Goal: Task Accomplishment & Management: Manage account settings

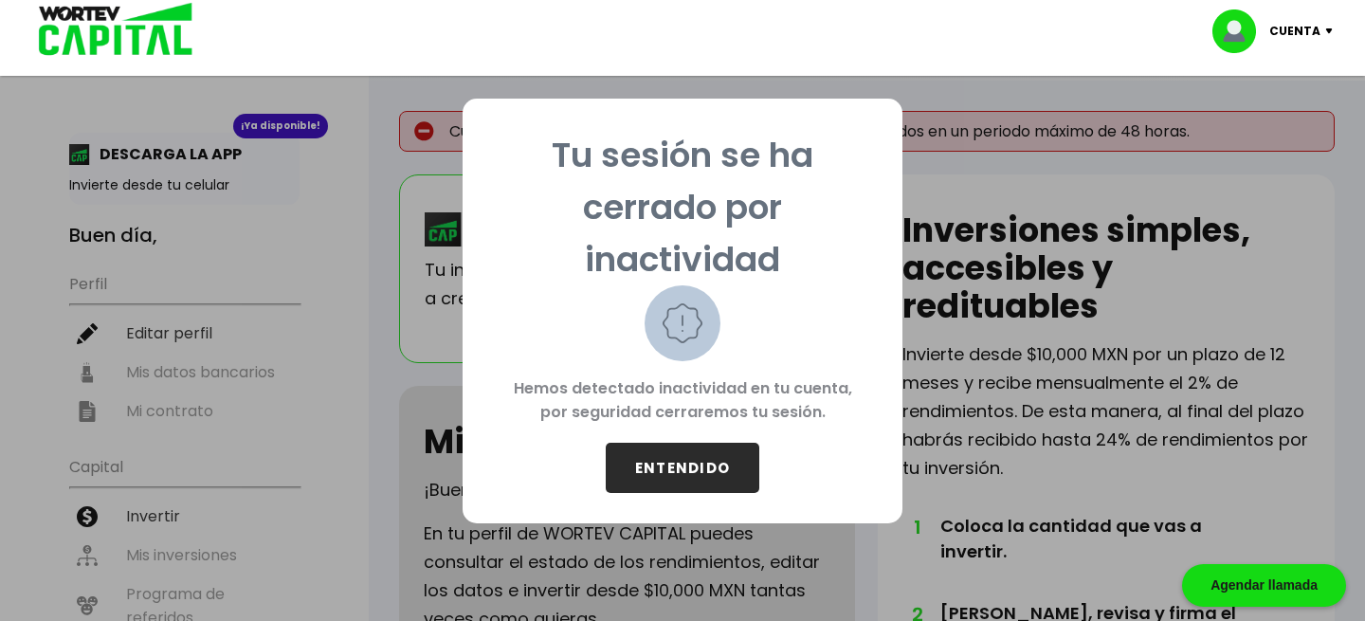
click at [675, 463] on button "ENTENDIDO" at bounding box center [683, 468] width 154 height 50
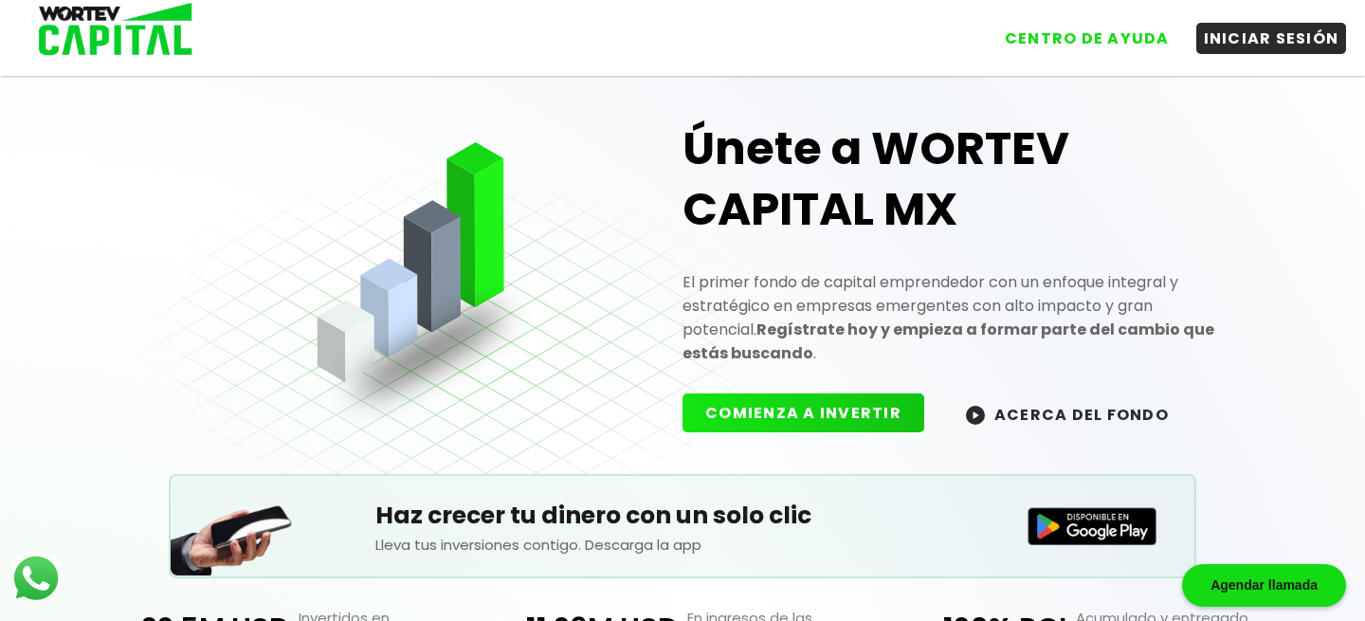
click at [1292, 21] on link "INICIAR SESIÓN" at bounding box center [1262, 31] width 170 height 45
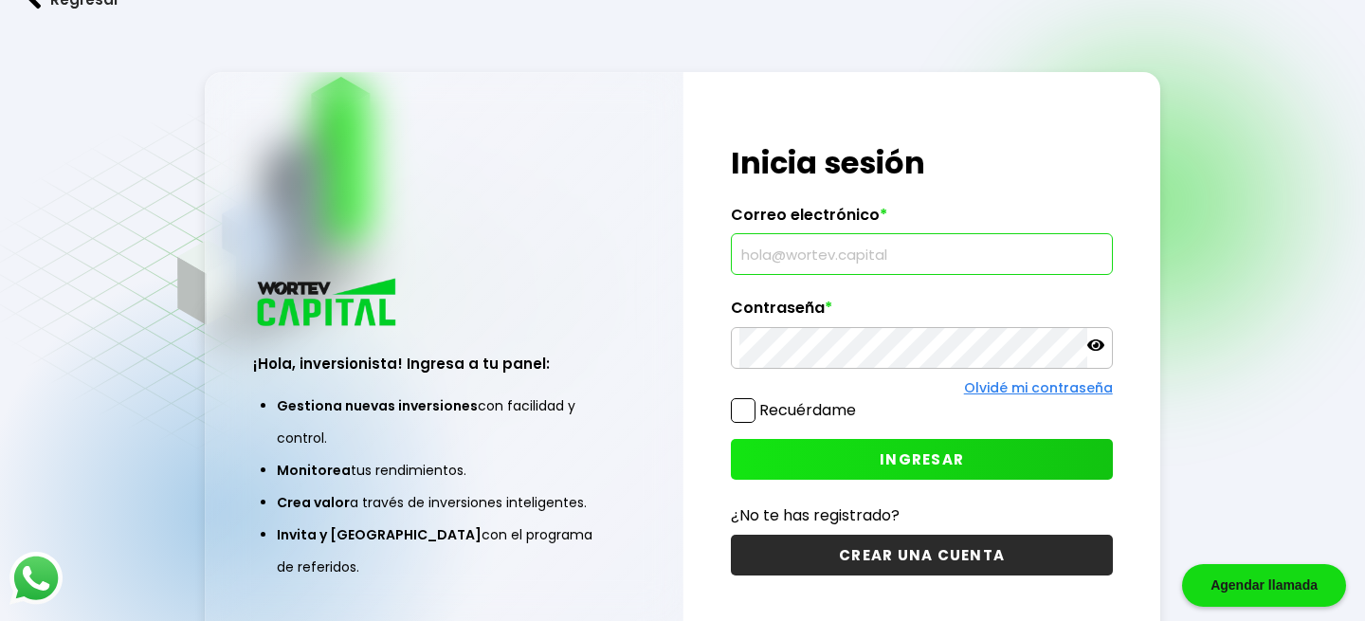
click at [952, 252] on input "text" at bounding box center [921, 254] width 364 height 40
type input "[EMAIL_ADDRESS][DOMAIN_NAME]"
click at [1091, 351] on icon at bounding box center [1095, 344] width 17 height 11
click at [739, 411] on span at bounding box center [743, 410] width 25 height 25
click at [860, 401] on input "Recuérdame" at bounding box center [860, 401] width 0 height 0
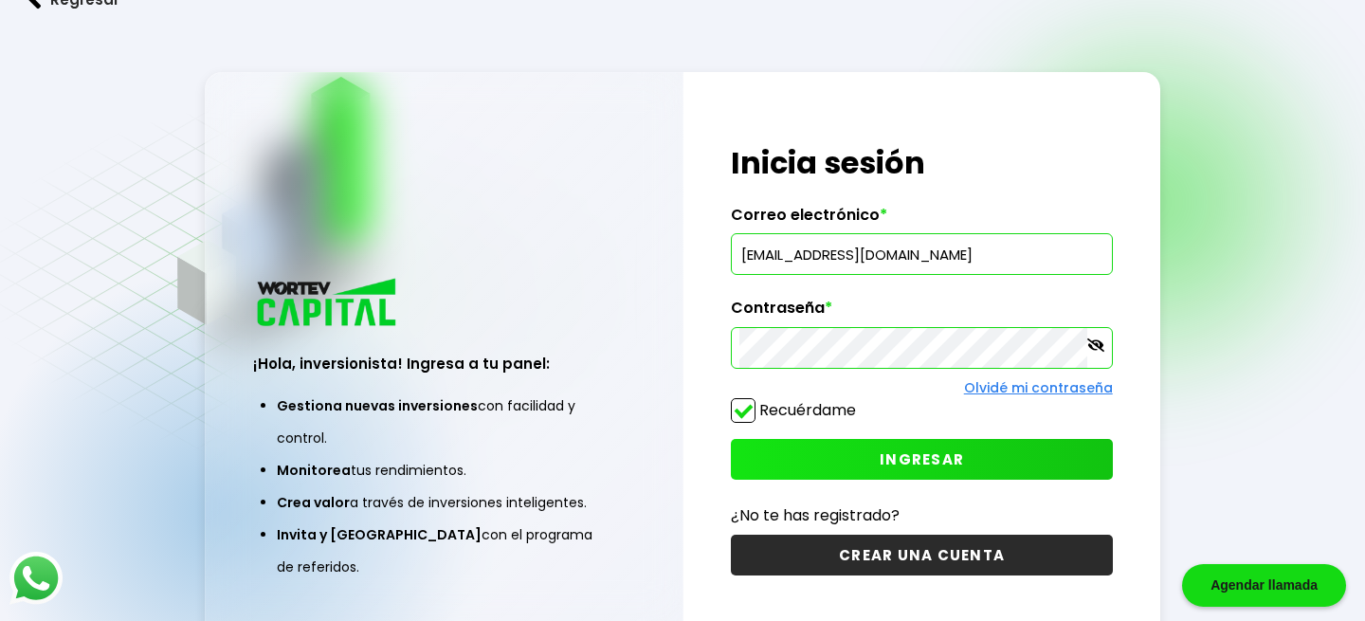
click at [879, 457] on button "INGRESAR" at bounding box center [921, 459] width 381 height 41
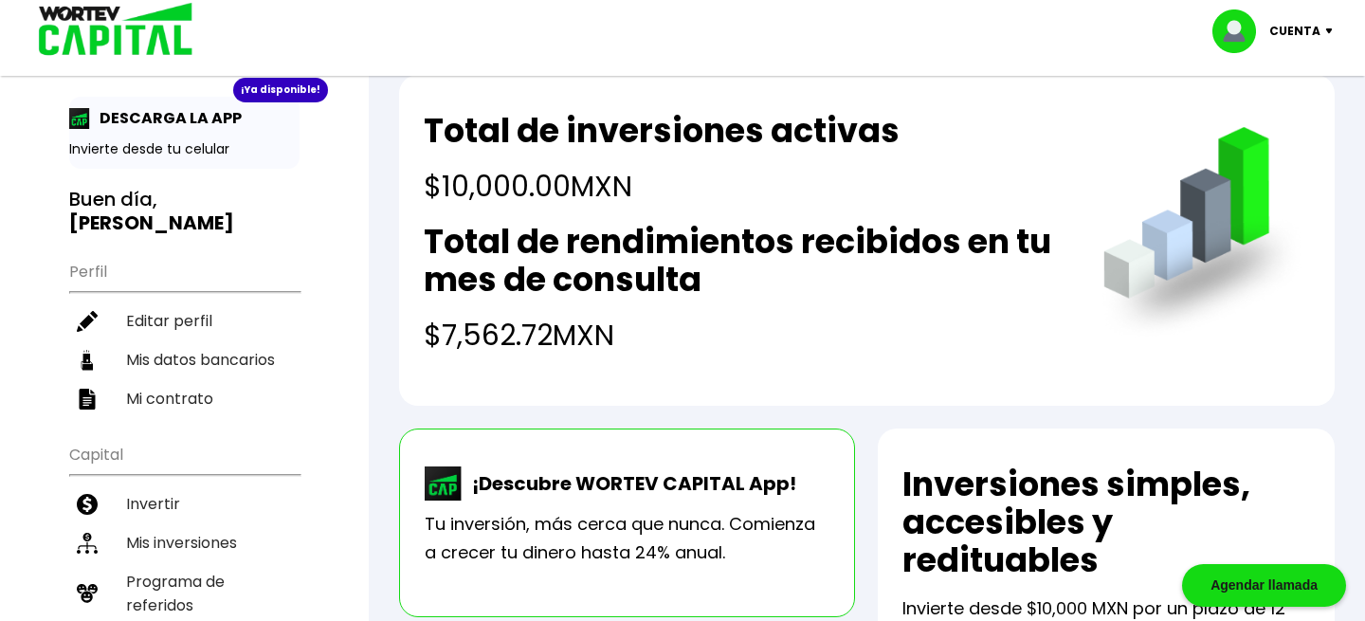
scroll to position [45, 0]
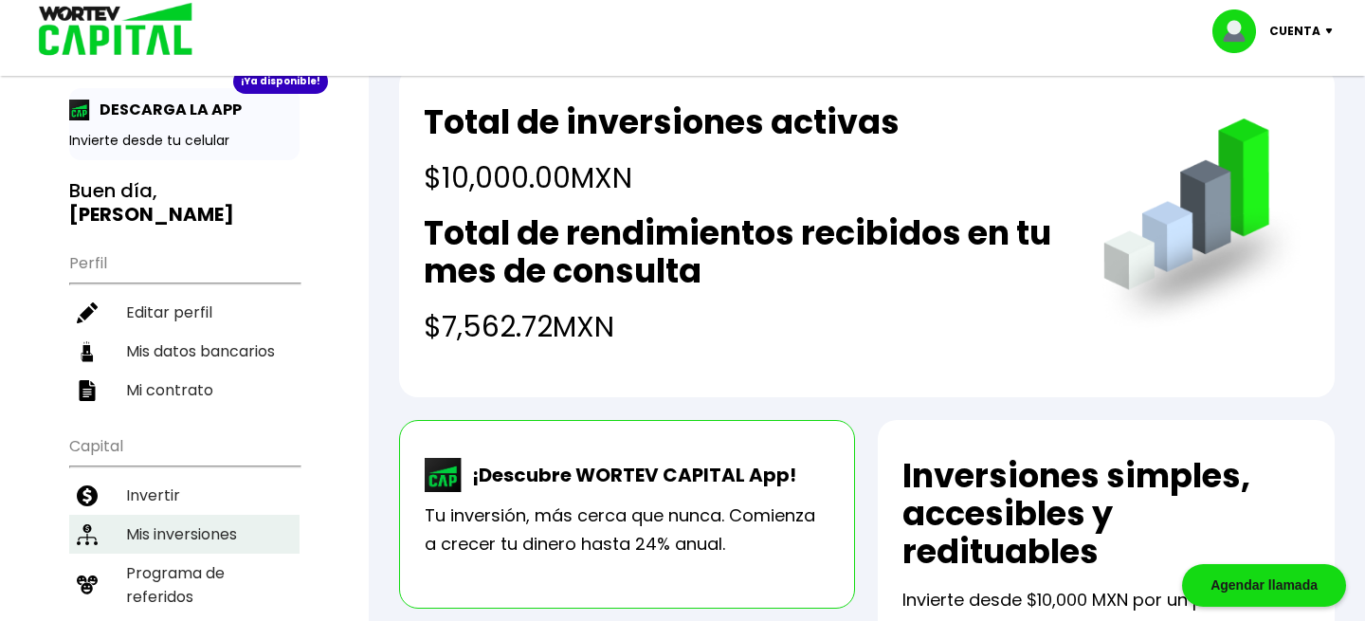
click at [226, 515] on li "Mis inversiones" at bounding box center [184, 534] width 230 height 39
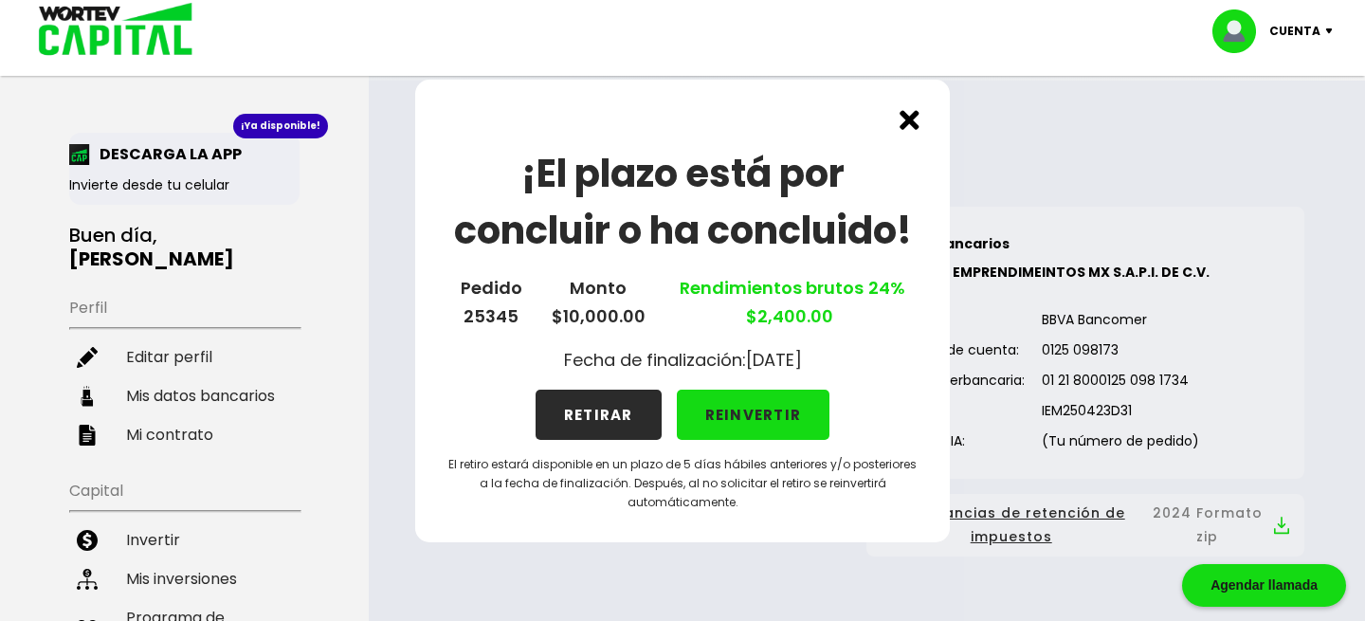
click at [766, 413] on button "REINVERTIR" at bounding box center [754, 415] width 154 height 50
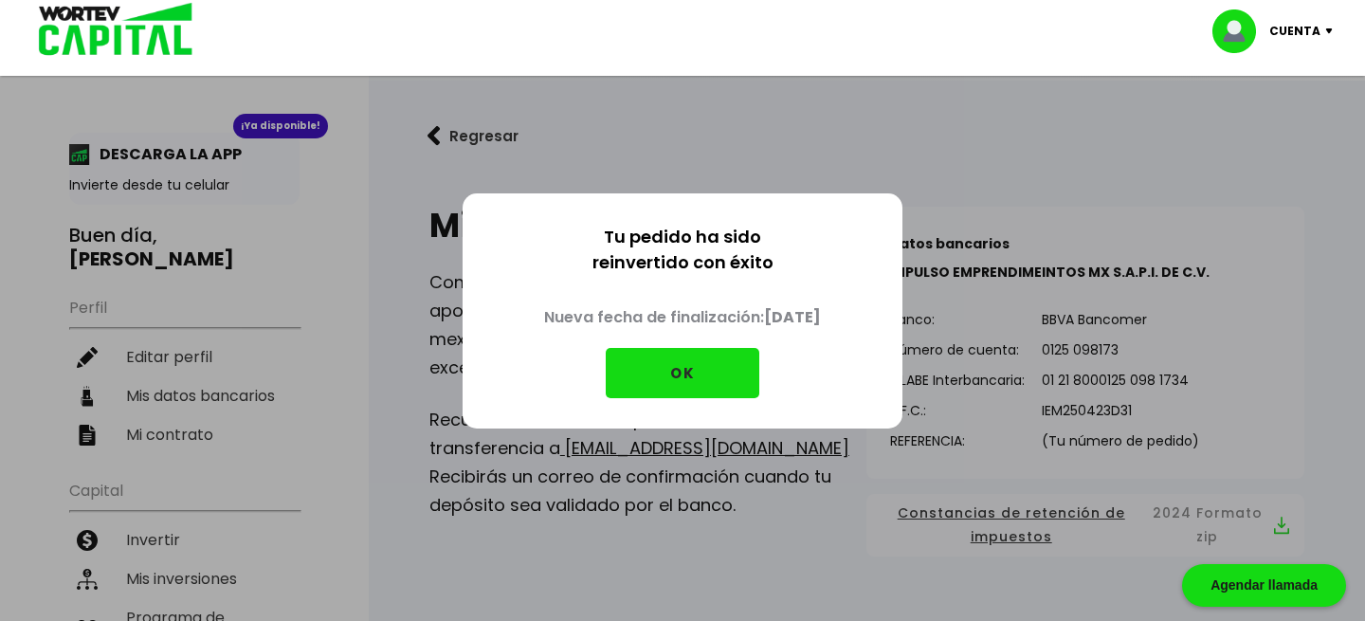
click at [729, 374] on button "OK" at bounding box center [683, 373] width 154 height 50
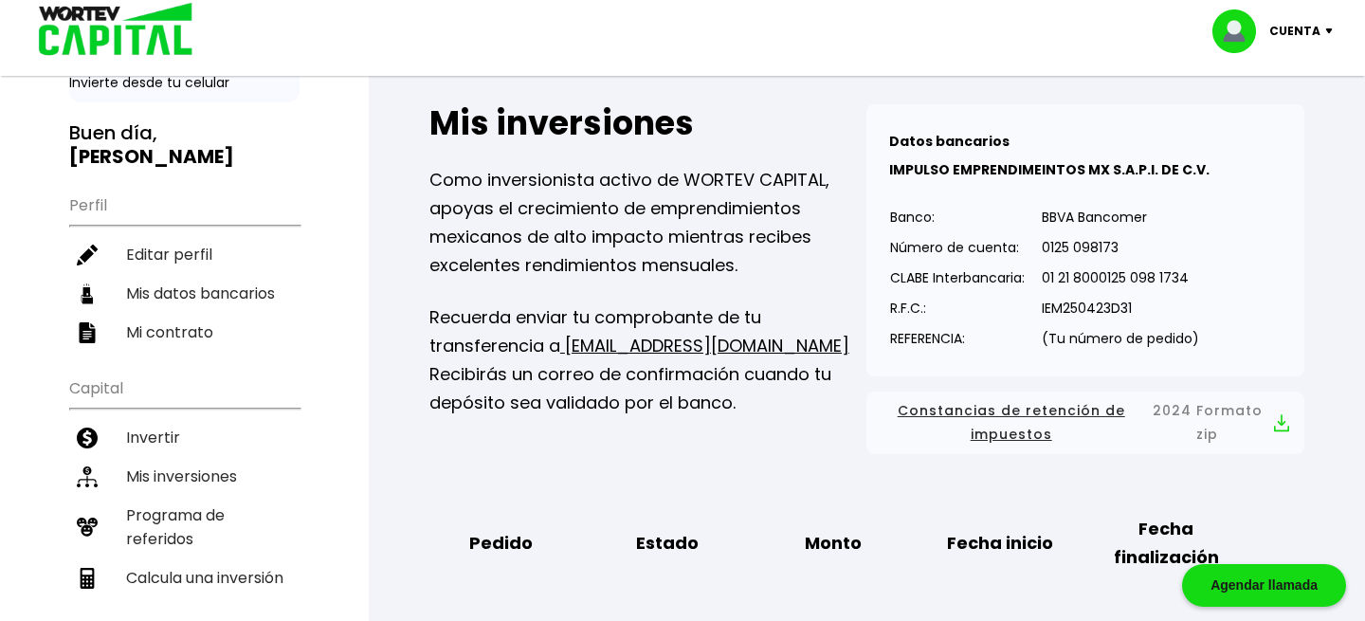
scroll to position [106, 0]
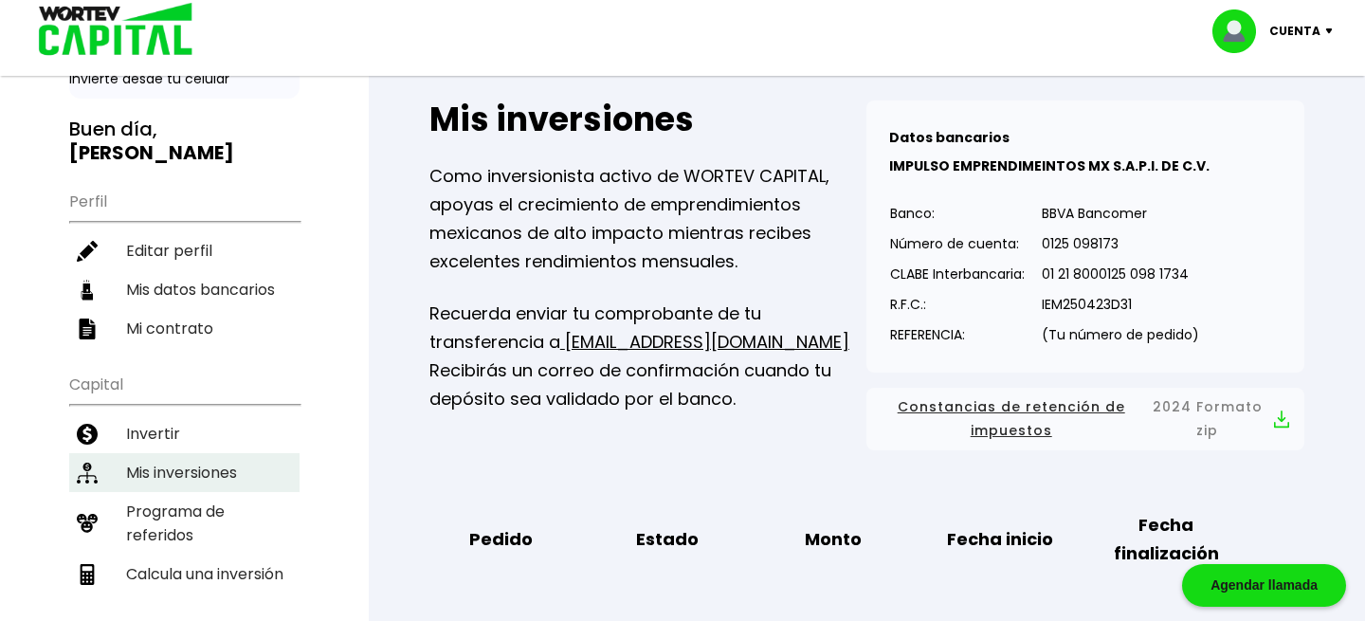
click at [204, 453] on li "Mis inversiones" at bounding box center [184, 472] width 230 height 39
click at [196, 453] on li "Mis inversiones" at bounding box center [184, 472] width 230 height 39
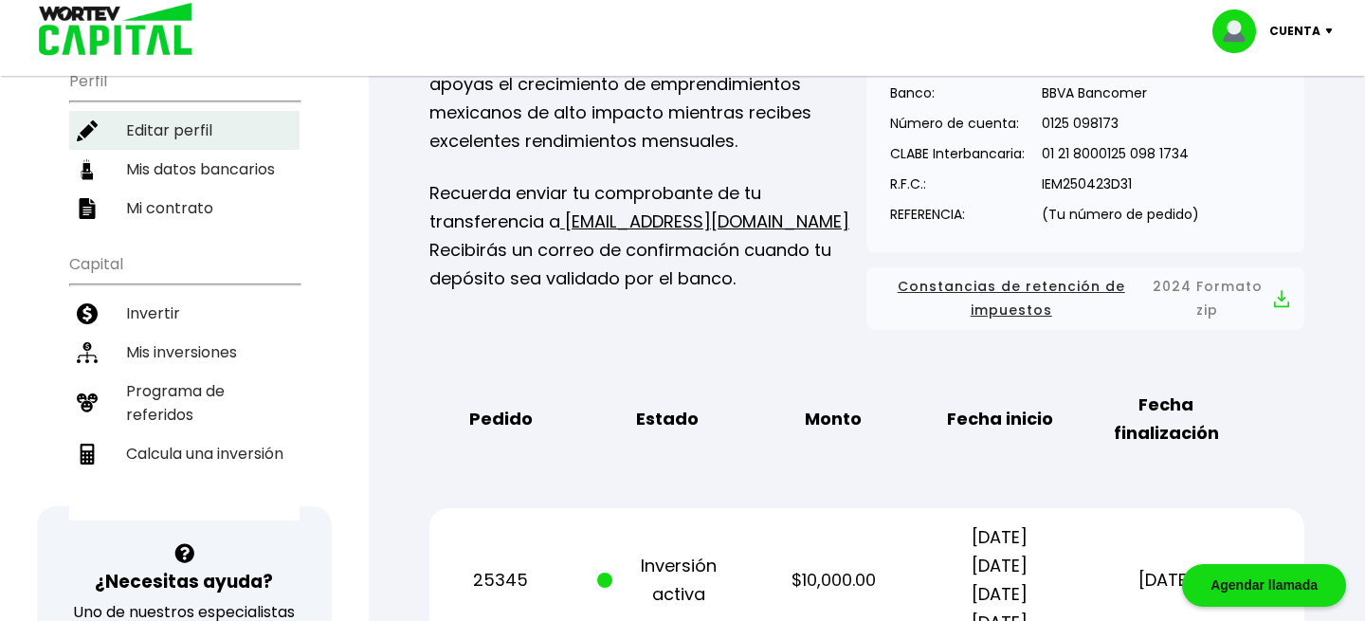
scroll to position [0, 0]
